Goal: Check status: Check status

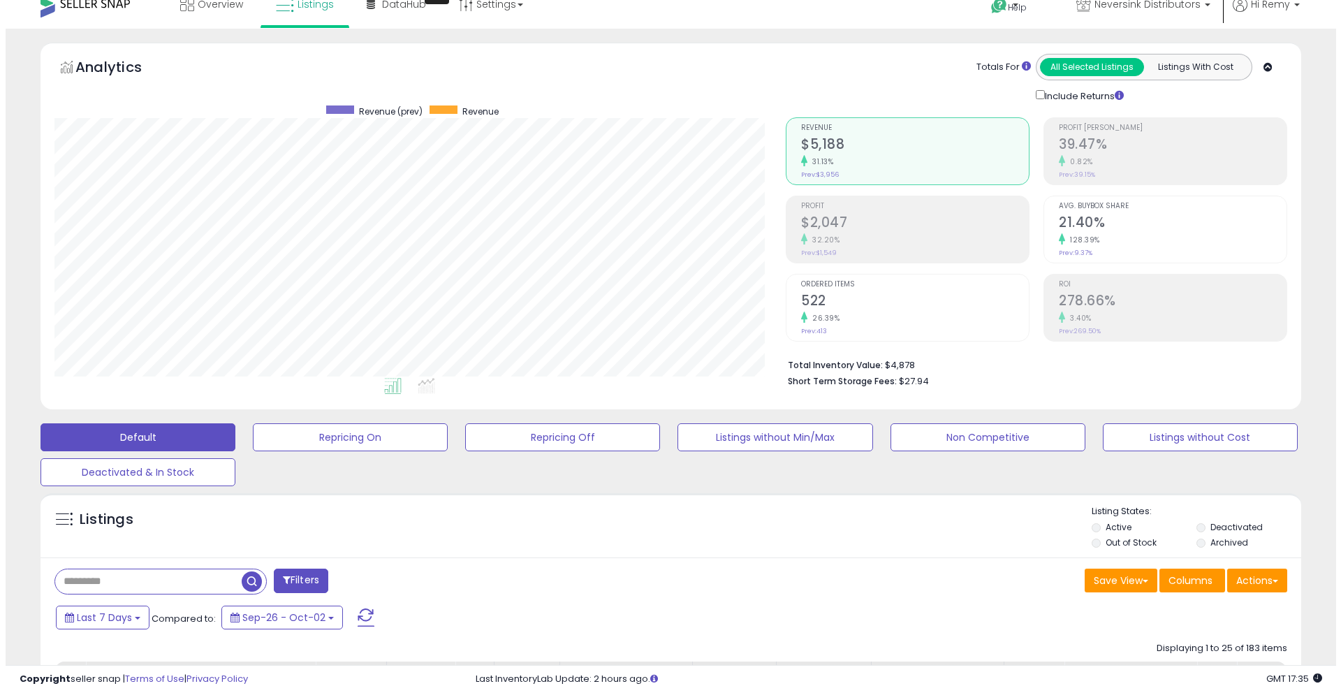
scroll to position [29, 0]
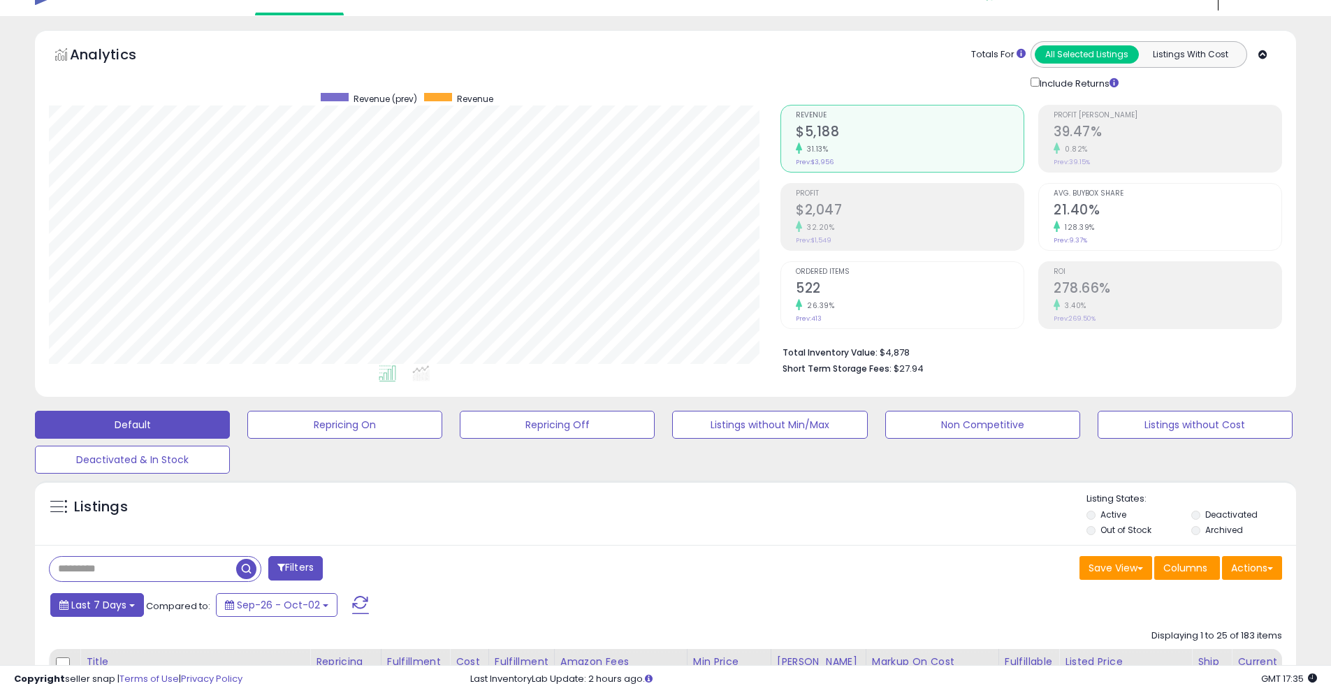
click at [128, 602] on button "Last 7 Days" at bounding box center [97, 605] width 94 height 24
type input "**********"
click at [126, 652] on li "Last 30 Days" at bounding box center [113, 657] width 112 height 19
click at [348, 599] on button "Apply" at bounding box center [365, 603] width 45 height 24
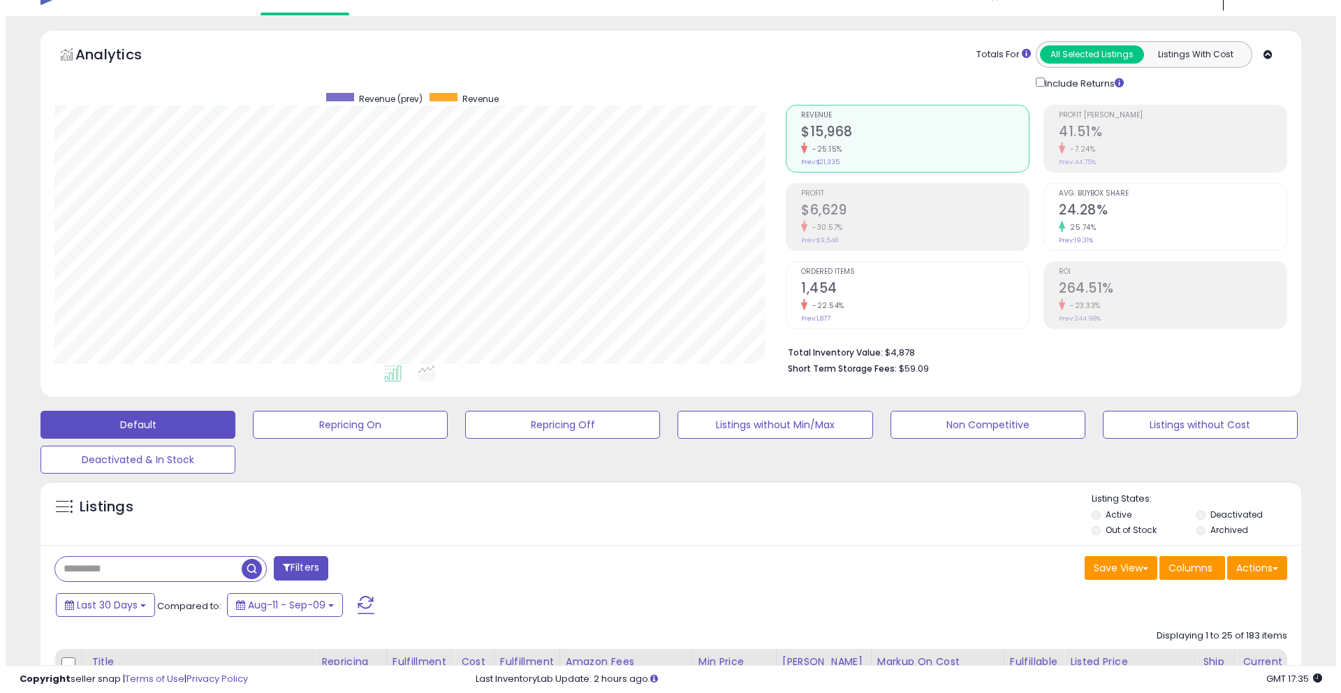
scroll to position [286, 732]
click at [886, 235] on div "Profit $6,629 -30.57% Prev: $9,548" at bounding box center [910, 215] width 228 height 63
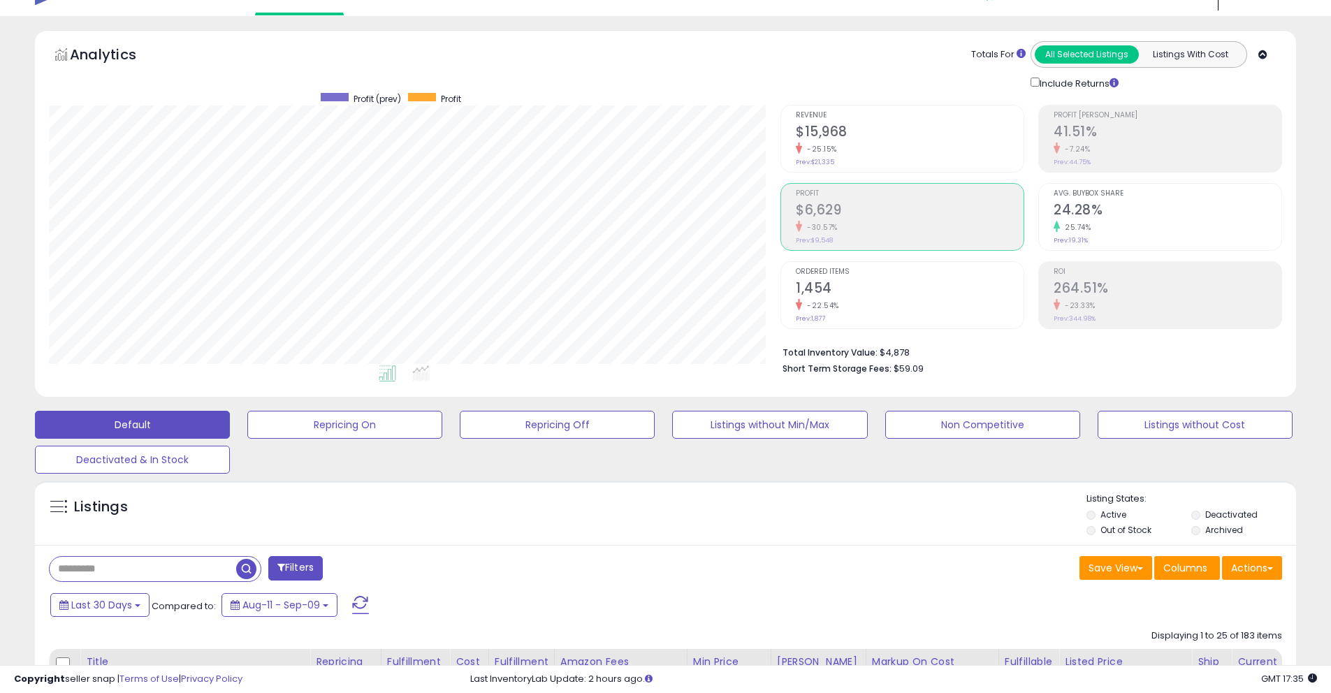
scroll to position [698408, 697962]
